Goal: Navigation & Orientation: Go to known website

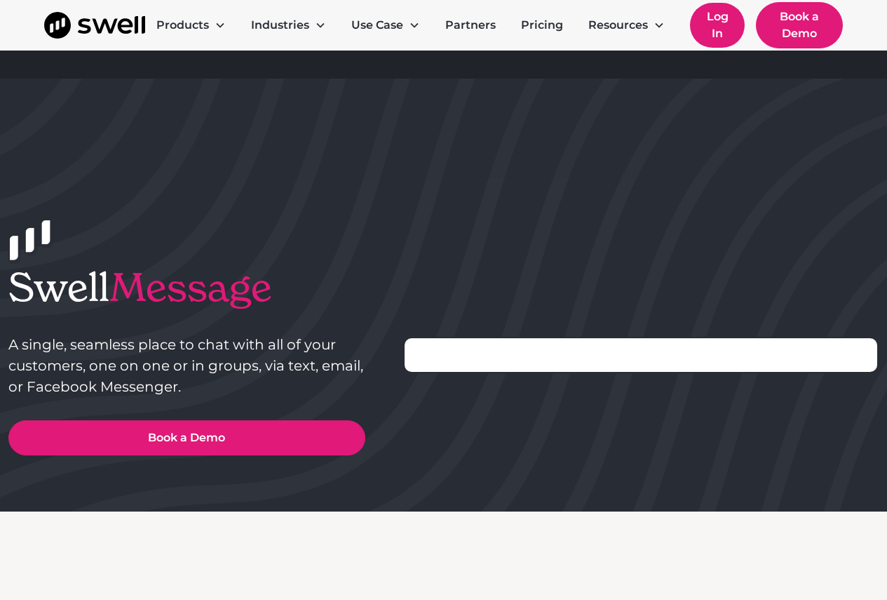
click at [707, 19] on link "Log In" at bounding box center [717, 25] width 55 height 45
click at [709, 28] on link "Log In" at bounding box center [717, 25] width 55 height 45
click at [721, 23] on link "Log In" at bounding box center [717, 25] width 55 height 45
click at [63, 22] on img "home" at bounding box center [94, 25] width 101 height 27
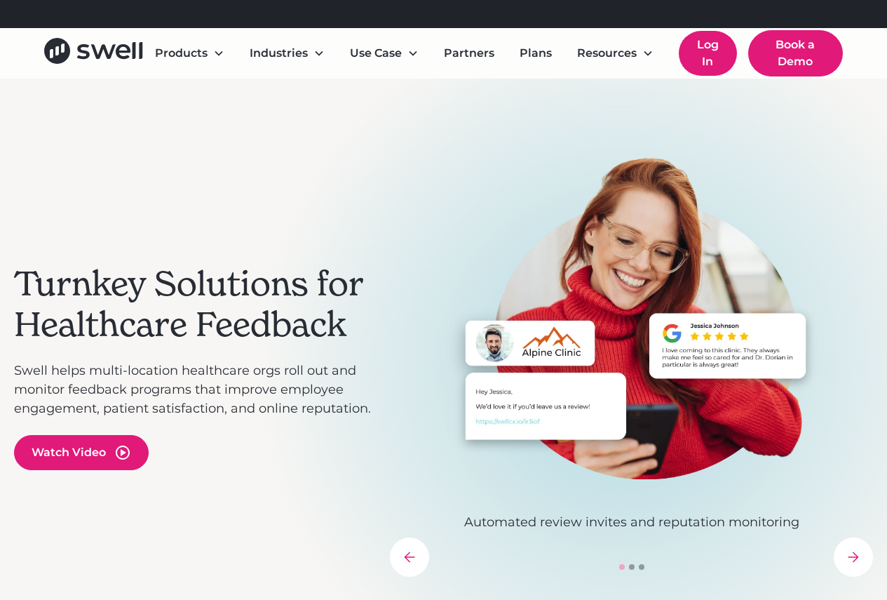
click at [710, 50] on link "Log In" at bounding box center [708, 53] width 58 height 45
